Goal: Transaction & Acquisition: Purchase product/service

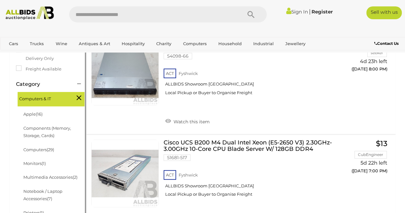
scroll to position [140, 0]
click at [41, 110] on li "Apple (16)" at bounding box center [53, 114] width 62 height 14
click at [38, 111] on span "(16)" at bounding box center [39, 113] width 7 height 5
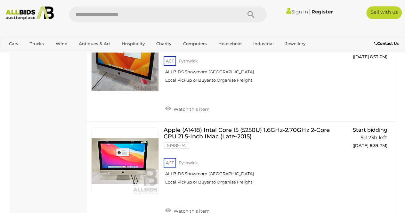
scroll to position [1106, 0]
